Goal: Task Accomplishment & Management: Use online tool/utility

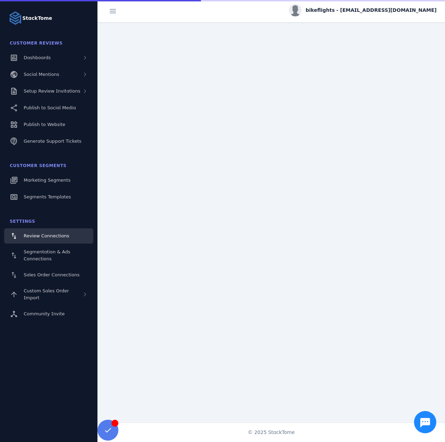
click at [360, 10] on span "bikeflights - [EMAIL_ADDRESS][DOMAIN_NAME]" at bounding box center [371, 10] width 131 height 7
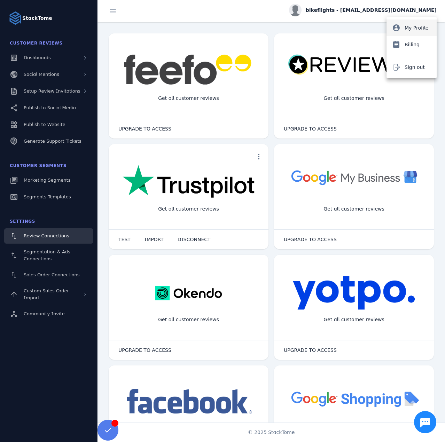
click at [404, 23] on button "account_circle My Profile" at bounding box center [412, 28] width 50 height 17
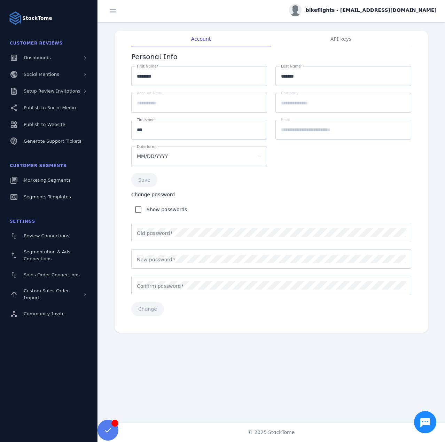
click at [393, 9] on span "bikeflights - [EMAIL_ADDRESS][DOMAIN_NAME]" at bounding box center [371, 10] width 131 height 7
click at [406, 43] on span "Billing" at bounding box center [412, 44] width 15 height 8
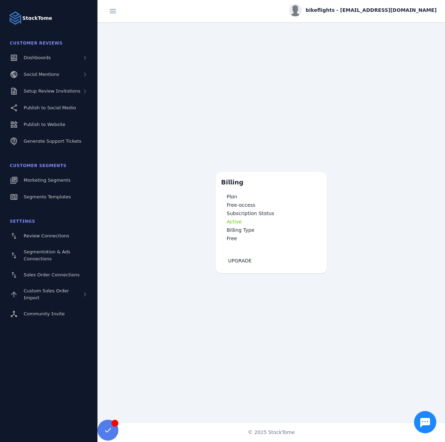
click at [384, 10] on span "bikeflights - [EMAIL_ADDRESS][DOMAIN_NAME]" at bounding box center [371, 10] width 131 height 7
click at [400, 29] on mat-icon "account_circle" at bounding box center [396, 28] width 8 height 8
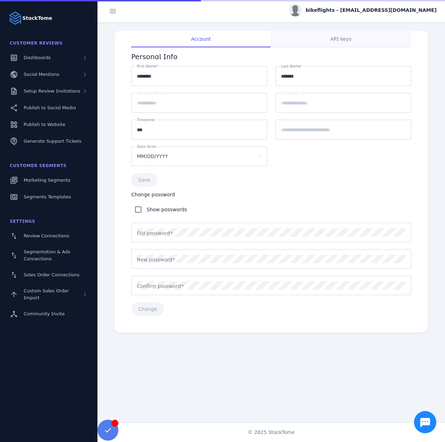
click at [341, 38] on span "API keys" at bounding box center [341, 39] width 21 height 5
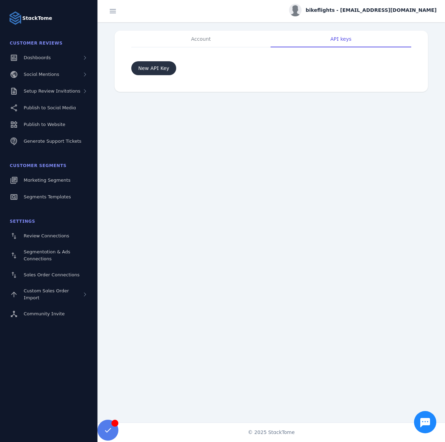
click at [168, 64] on span "Add new API key button" at bounding box center [153, 68] width 45 height 17
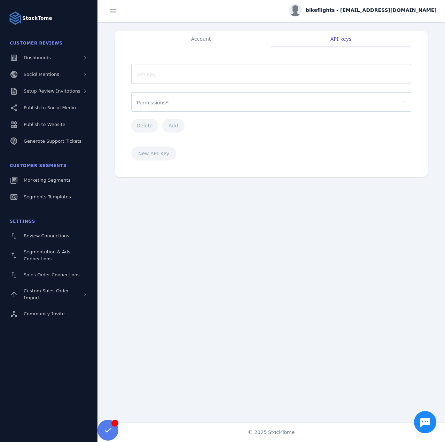
click at [168, 99] on div "API key permissions" at bounding box center [268, 102] width 263 height 8
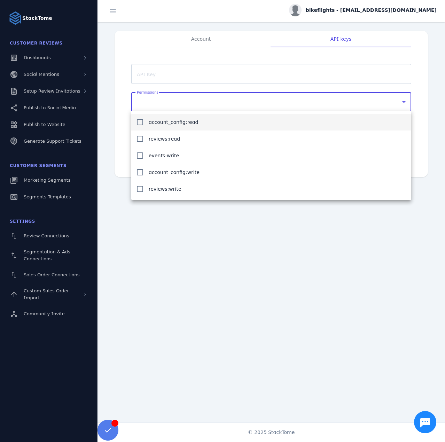
click at [205, 239] on div at bounding box center [222, 221] width 445 height 442
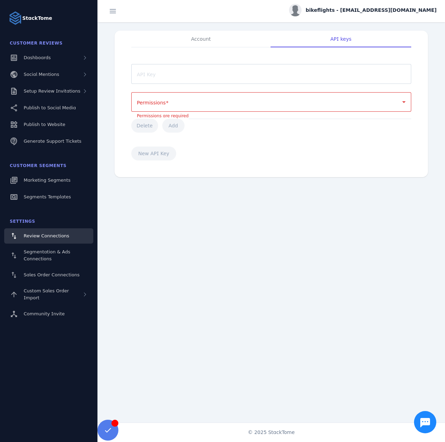
click at [62, 233] on span "Review Connections" at bounding box center [47, 235] width 46 height 5
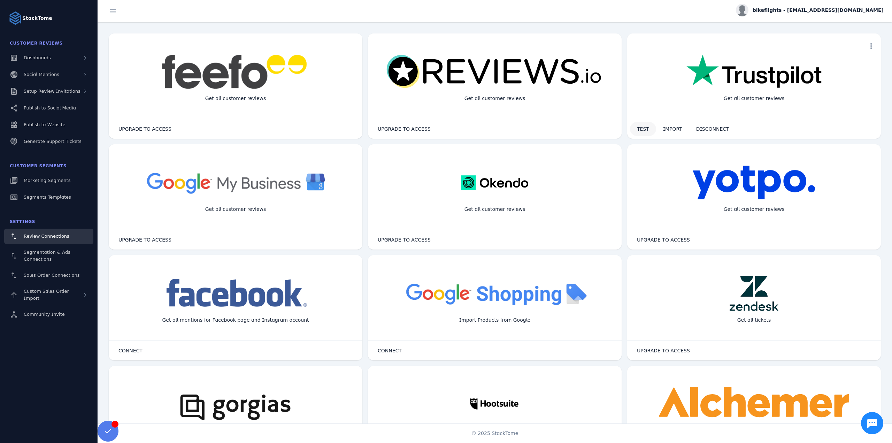
click at [445, 128] on span "TEST" at bounding box center [643, 128] width 12 height 5
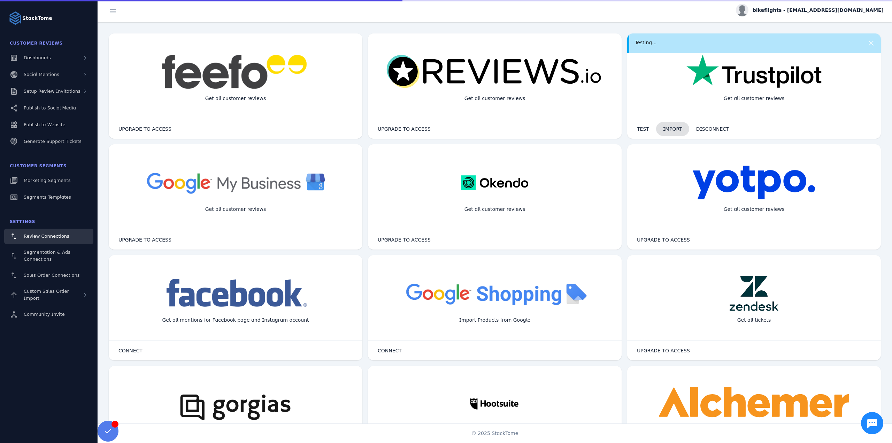
click at [445, 129] on span "IMPORT" at bounding box center [672, 128] width 19 height 5
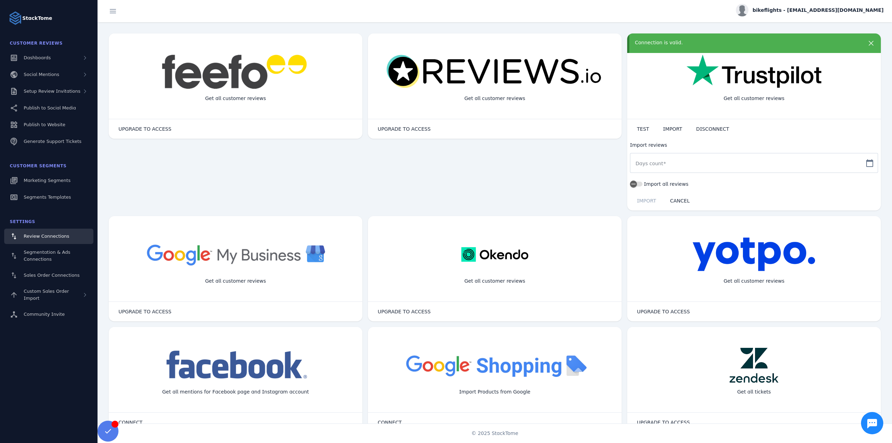
click at [445, 164] on input "Days count" at bounding box center [747, 163] width 224 height 8
click at [445, 183] on label "Import all reviews" at bounding box center [665, 184] width 46 height 8
click at [445, 183] on button "Import all reviews" at bounding box center [636, 184] width 13 height 5
click at [445, 200] on span "IMPORT" at bounding box center [646, 200] width 19 height 5
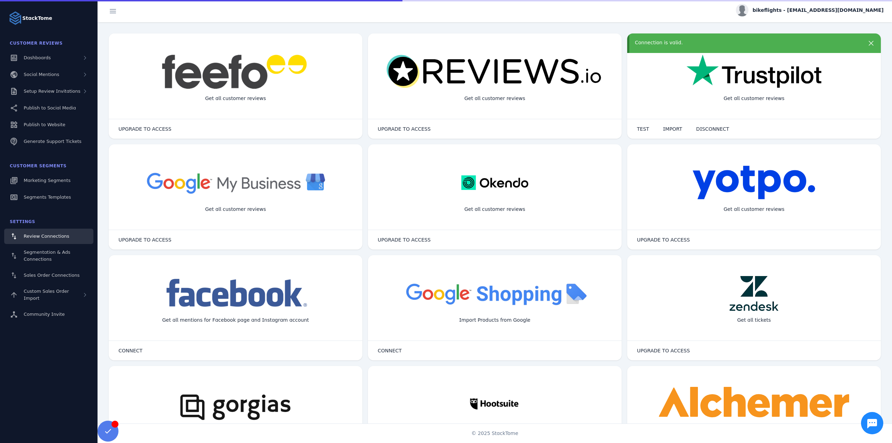
click at [445, 45] on div "Connection is valid." at bounding box center [743, 42] width 216 height 7
